Goal: Task Accomplishment & Management: Complete application form

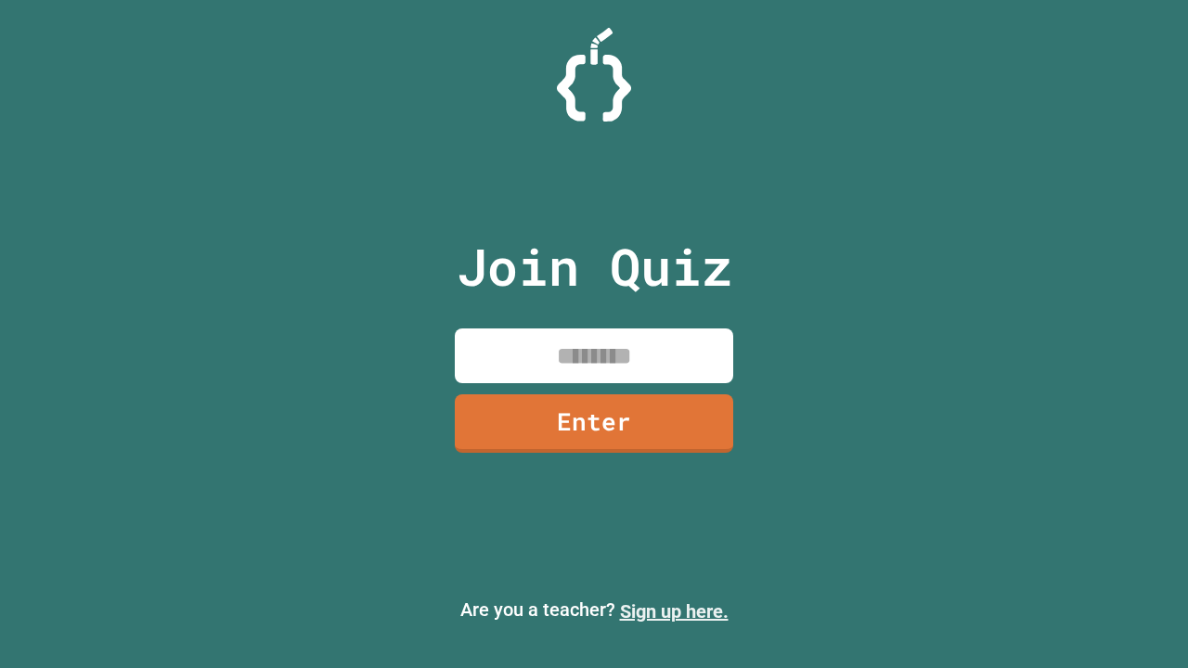
click at [674, 612] on link "Sign up here." at bounding box center [674, 612] width 109 height 22
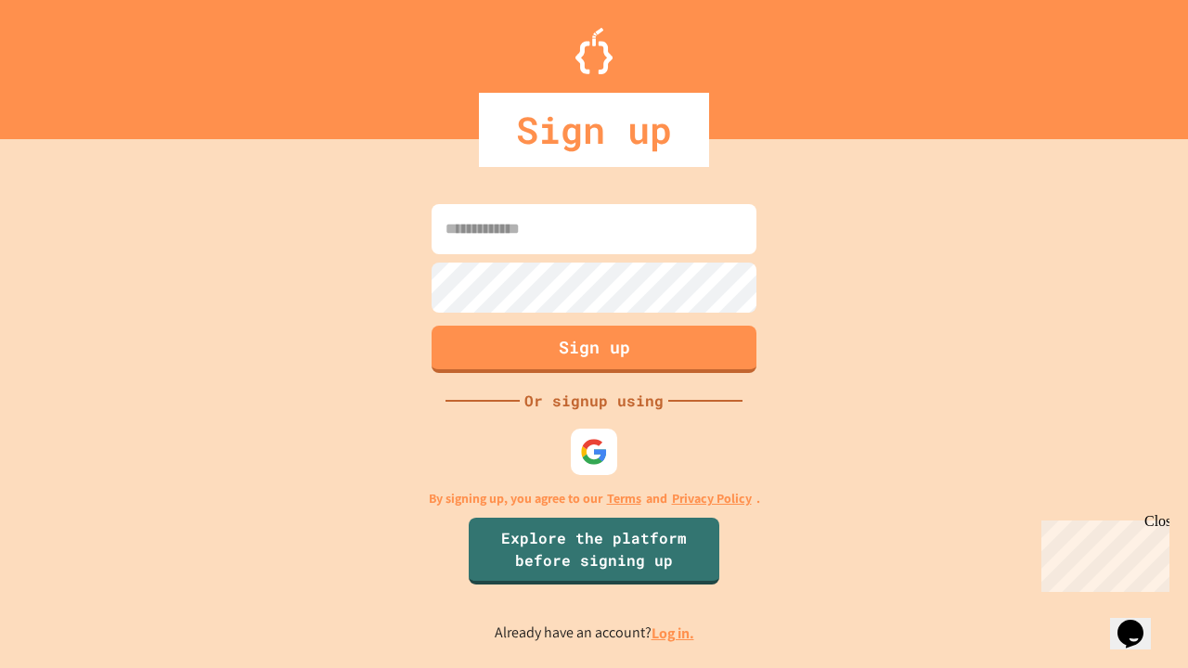
click at [674, 633] on link "Log in." at bounding box center [673, 633] width 43 height 19
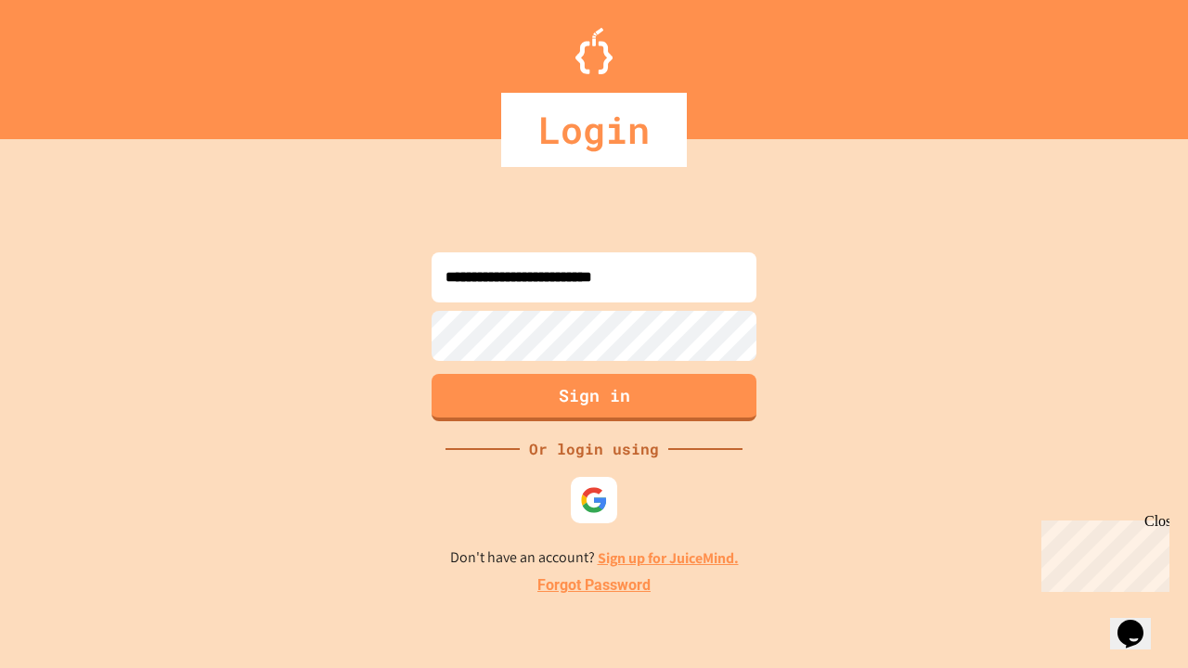
type input "**********"
